Goal: Find specific page/section: Find specific page/section

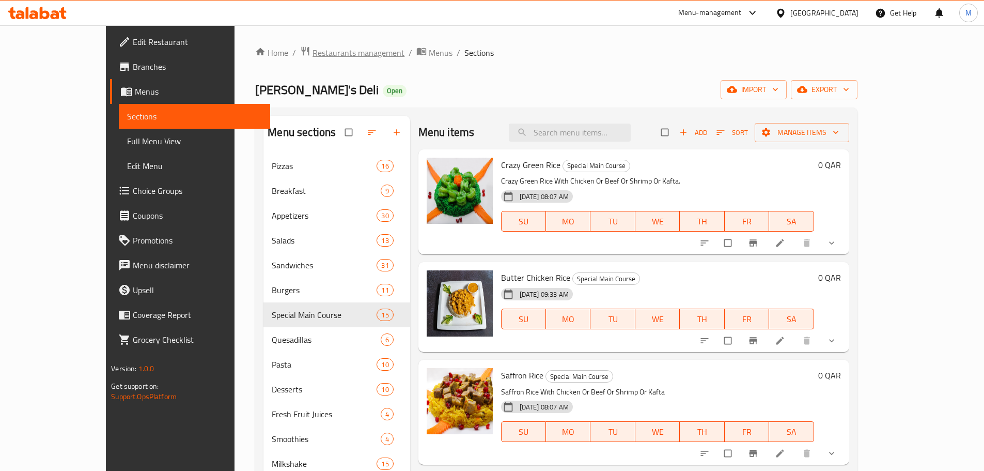
click at [313, 48] on span "Restaurants management" at bounding box center [359, 52] width 92 height 12
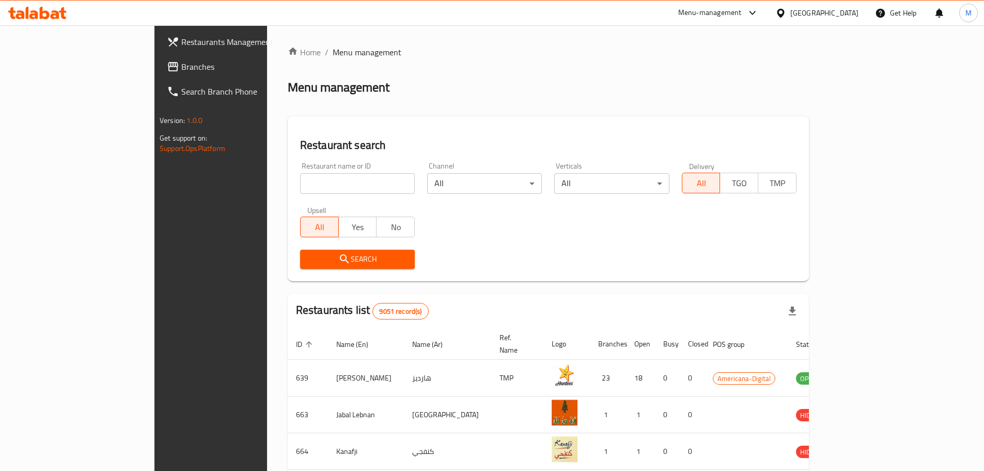
click at [491, 13] on div "Qatar" at bounding box center [824, 12] width 68 height 11
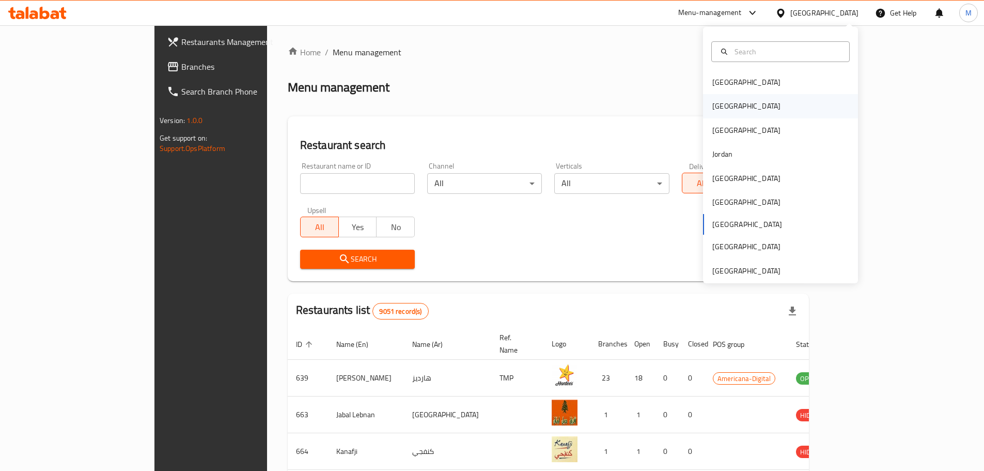
click at [491, 101] on div "Egypt" at bounding box center [780, 106] width 155 height 24
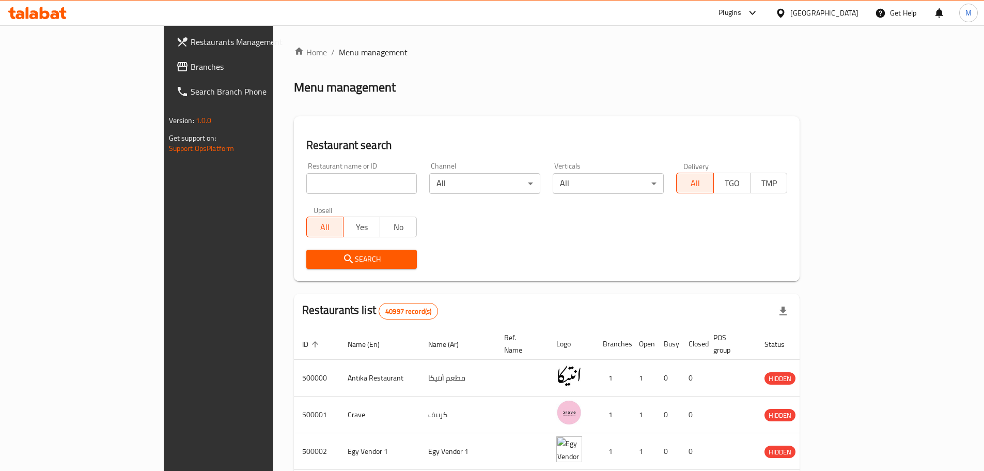
click at [191, 63] on span "Branches" at bounding box center [255, 66] width 129 height 12
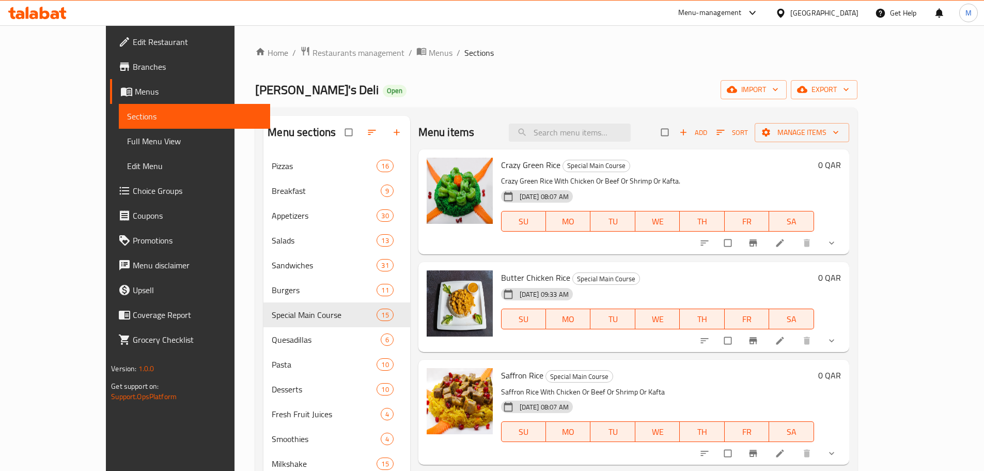
click at [853, 11] on div "Qatar" at bounding box center [824, 12] width 68 height 11
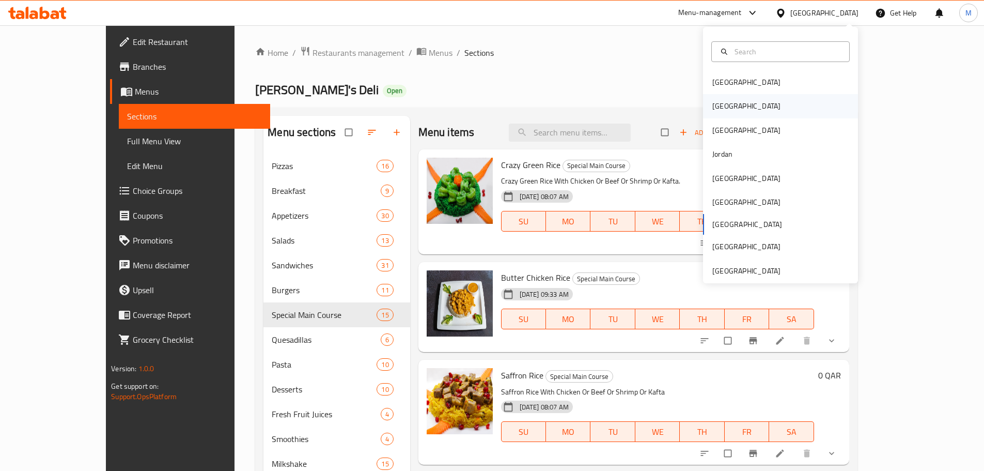
click at [712, 103] on div "Egypt" at bounding box center [746, 105] width 68 height 11
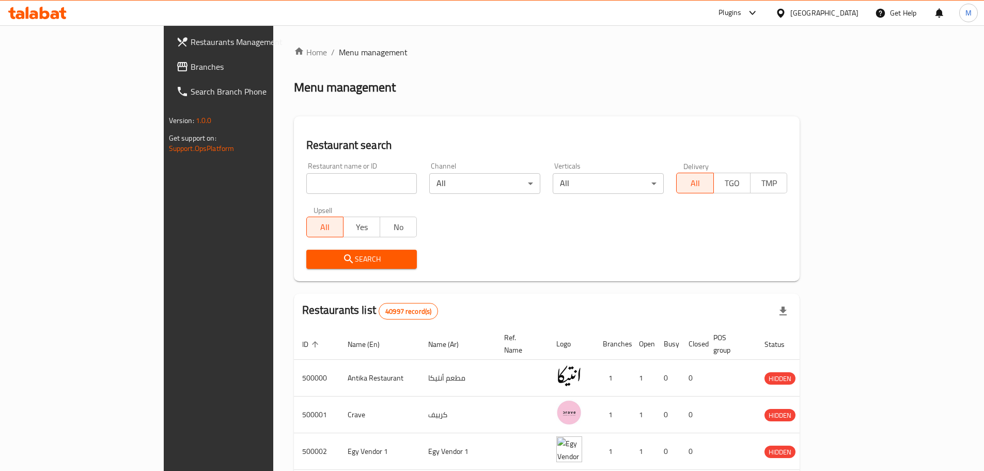
click at [851, 15] on div "Egypt" at bounding box center [824, 12] width 68 height 11
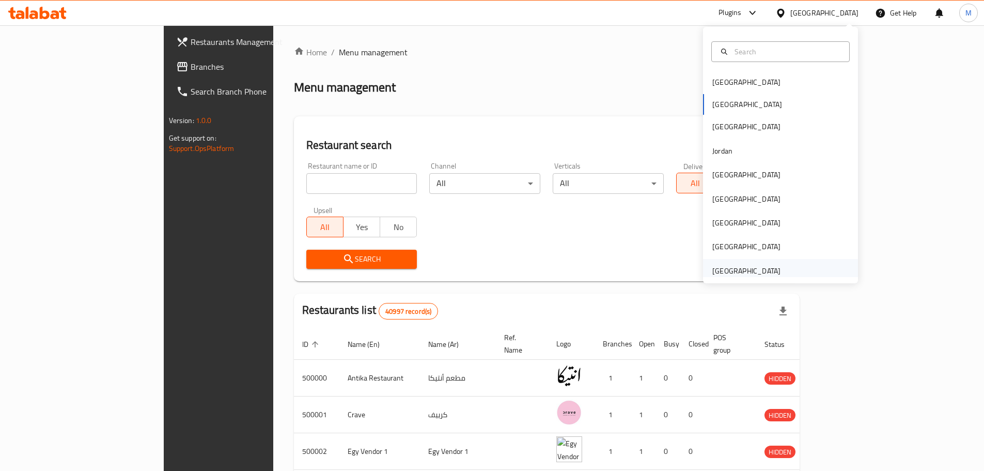
click at [736, 270] on div "[GEOGRAPHIC_DATA]" at bounding box center [746, 270] width 68 height 11
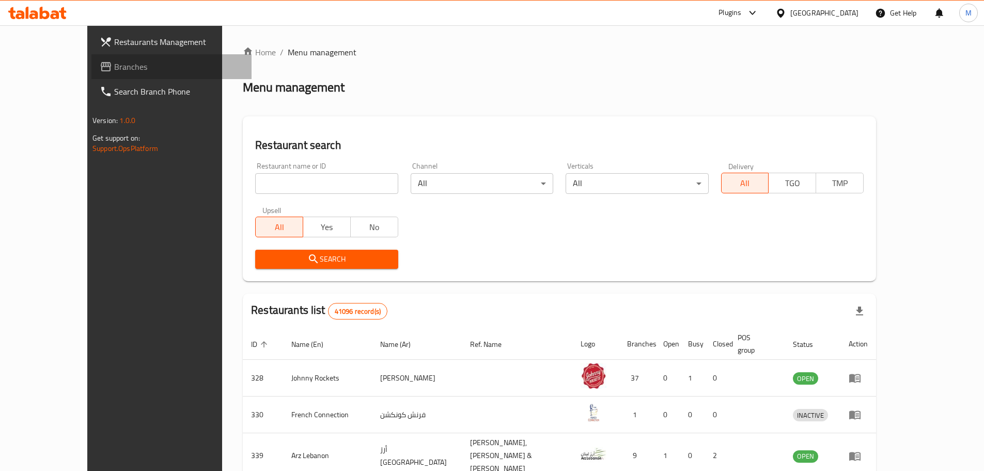
click at [114, 66] on span "Branches" at bounding box center [178, 66] width 129 height 12
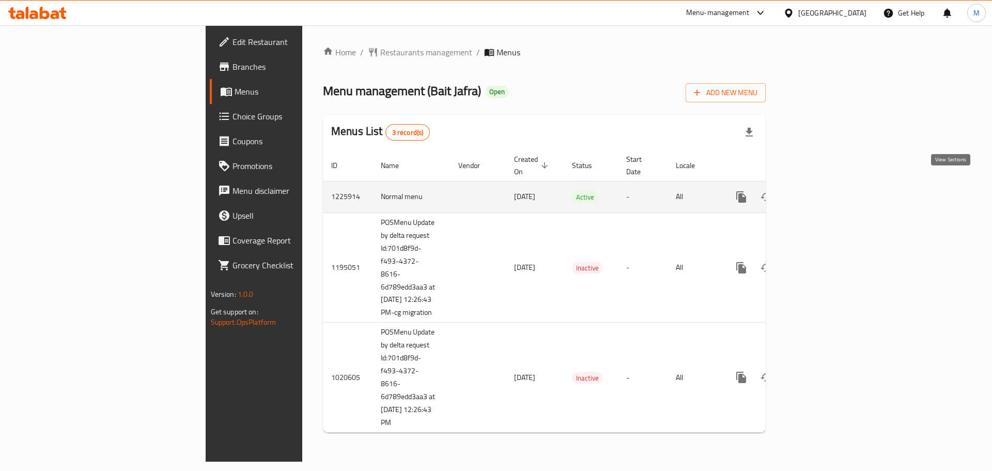
click at [828, 184] on link "enhanced table" at bounding box center [815, 196] width 25 height 25
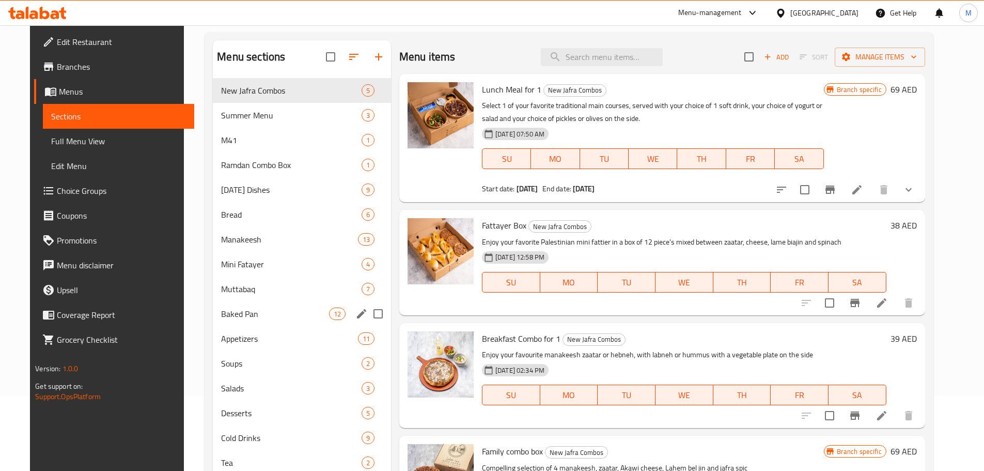
scroll to position [103, 0]
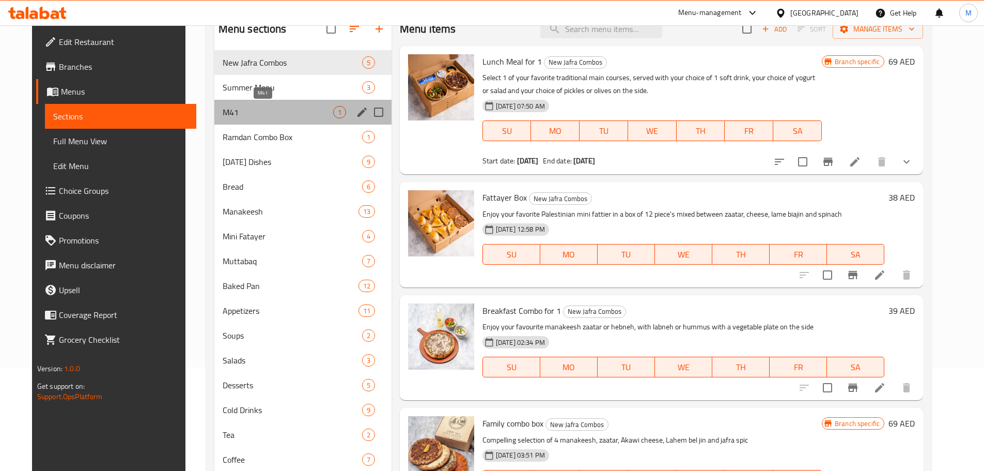
click at [289, 111] on span "M41" at bounding box center [278, 112] width 111 height 12
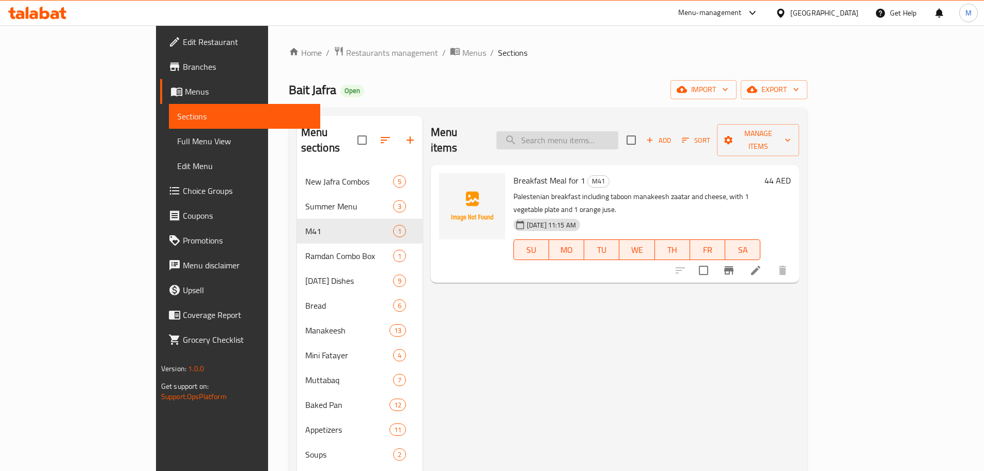
click at [614, 138] on input "search" at bounding box center [557, 140] width 122 height 18
click at [615, 138] on input "search" at bounding box center [557, 140] width 122 height 18
paste input "Breakfast Meal for 1"
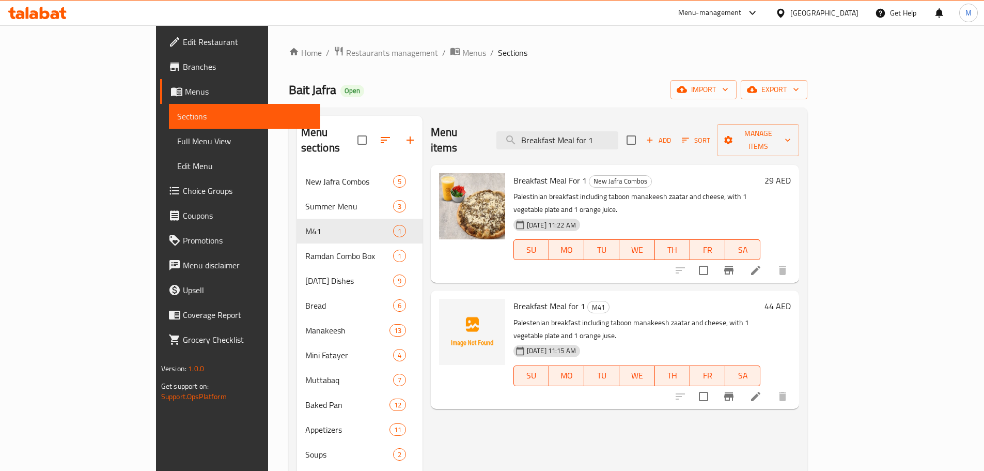
type input "Breakfast Meal for 1"
click at [346, 50] on span "Restaurants management" at bounding box center [392, 52] width 92 height 12
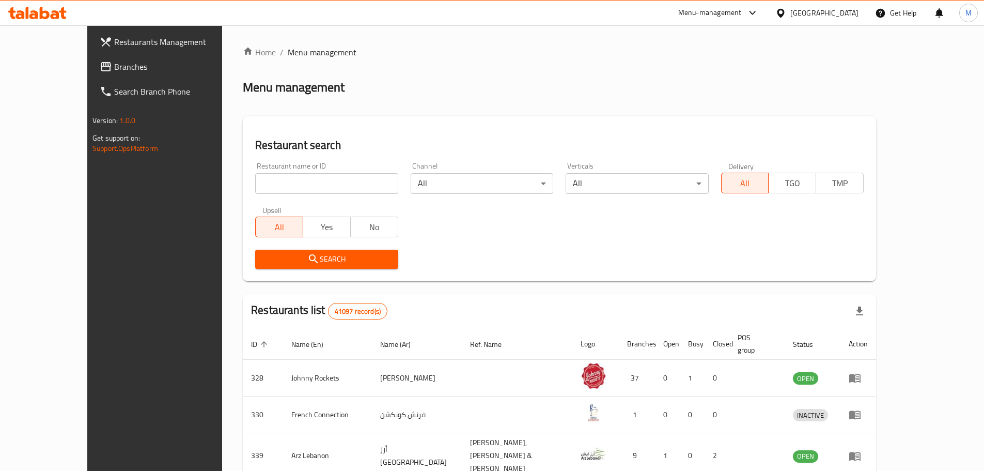
click at [114, 68] on span "Branches" at bounding box center [178, 66] width 129 height 12
